Goal: Transaction & Acquisition: Book appointment/travel/reservation

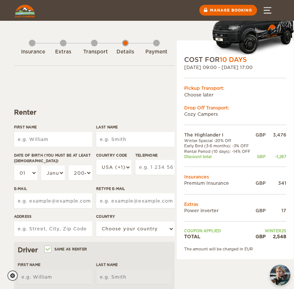
click at [26, 13] on img at bounding box center [25, 11] width 20 height 13
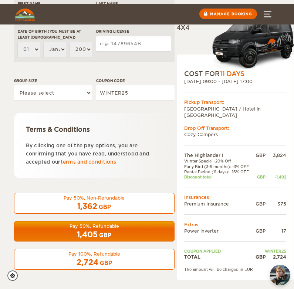
scroll to position [283, 0]
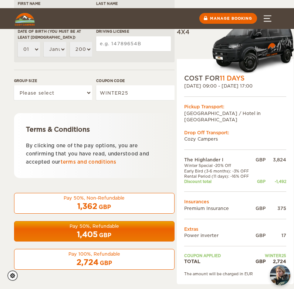
click at [57, 204] on div "1,362 GBP" at bounding box center [94, 206] width 151 height 11
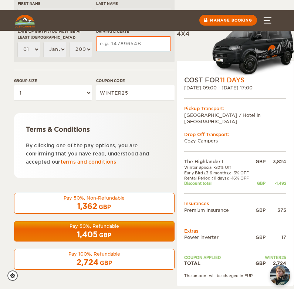
click at [71, 108] on form "Renter First Name Last Name Date of birth (You must be at least [DEMOGRAPHIC_DA…" at bounding box center [94, 36] width 161 height 465
select select "2"
click at [51, 114] on form "Renter First Name Last Name Date of birth (You must be at least [DEMOGRAPHIC_DA…" at bounding box center [94, 36] width 161 height 465
click at [90, 161] on link "terms and conditions" at bounding box center [89, 162] width 56 height 6
click at [279, 271] on img "chat-button" at bounding box center [281, 275] width 22 height 22
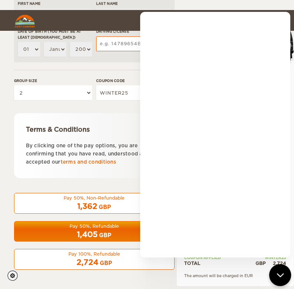
click at [281, 272] on icon "chat-button" at bounding box center [281, 275] width 10 height 10
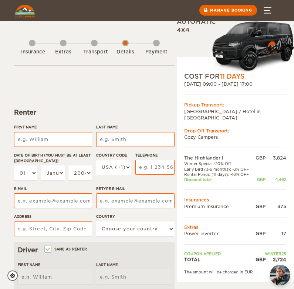
scroll to position [0, 0]
click at [265, 13] on button "Menu" at bounding box center [268, 10] width 26 height 21
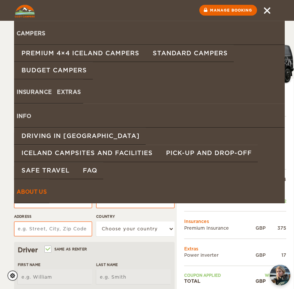
click at [39, 179] on link "About us" at bounding box center [32, 191] width 36 height 24
